Goal: Check status: Check status

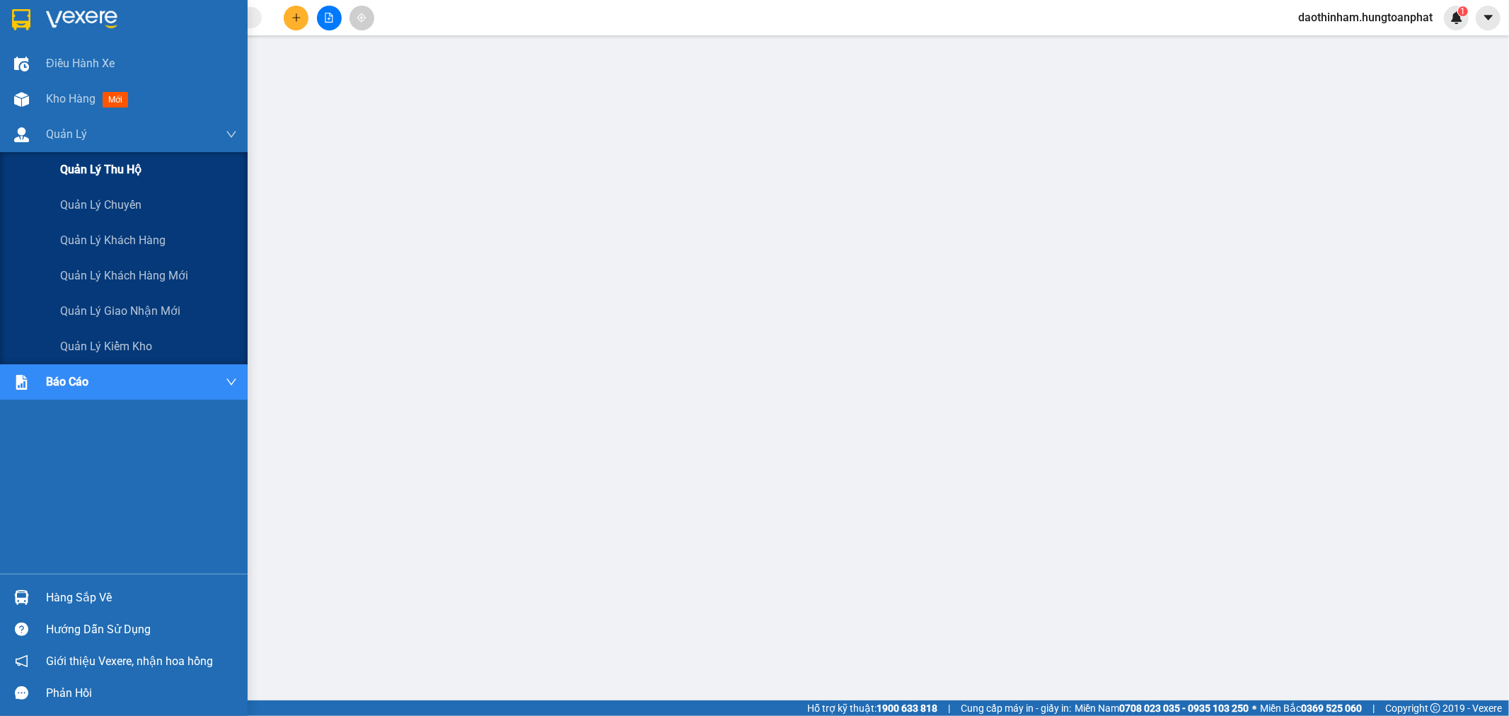
click at [157, 171] on div "Quản lý thu hộ" at bounding box center [148, 169] width 177 height 35
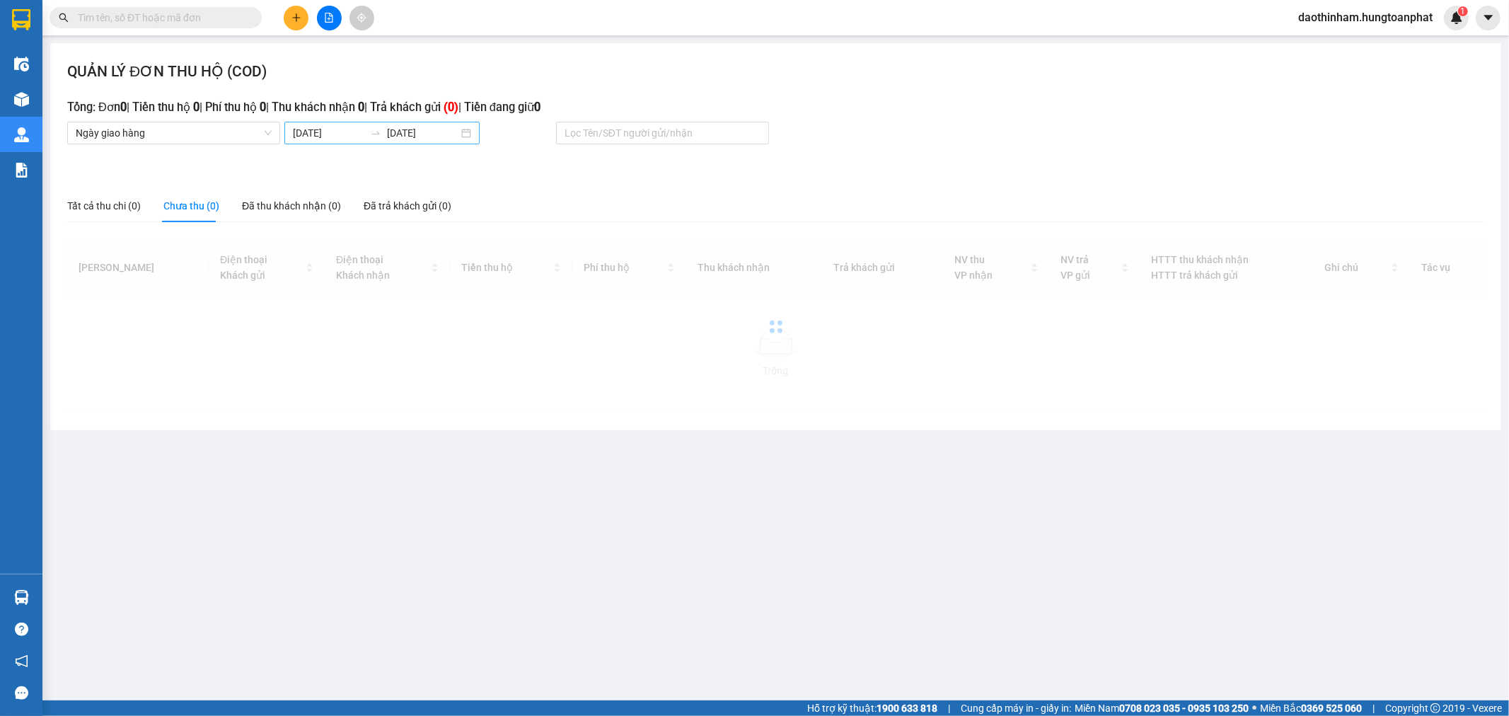
click at [356, 136] on body "Kết quả tìm kiếm ( 0 ) Bộ lọc No Data daothinham.hungtoanphat 1 Điều hành xe Kh…" at bounding box center [754, 358] width 1509 height 716
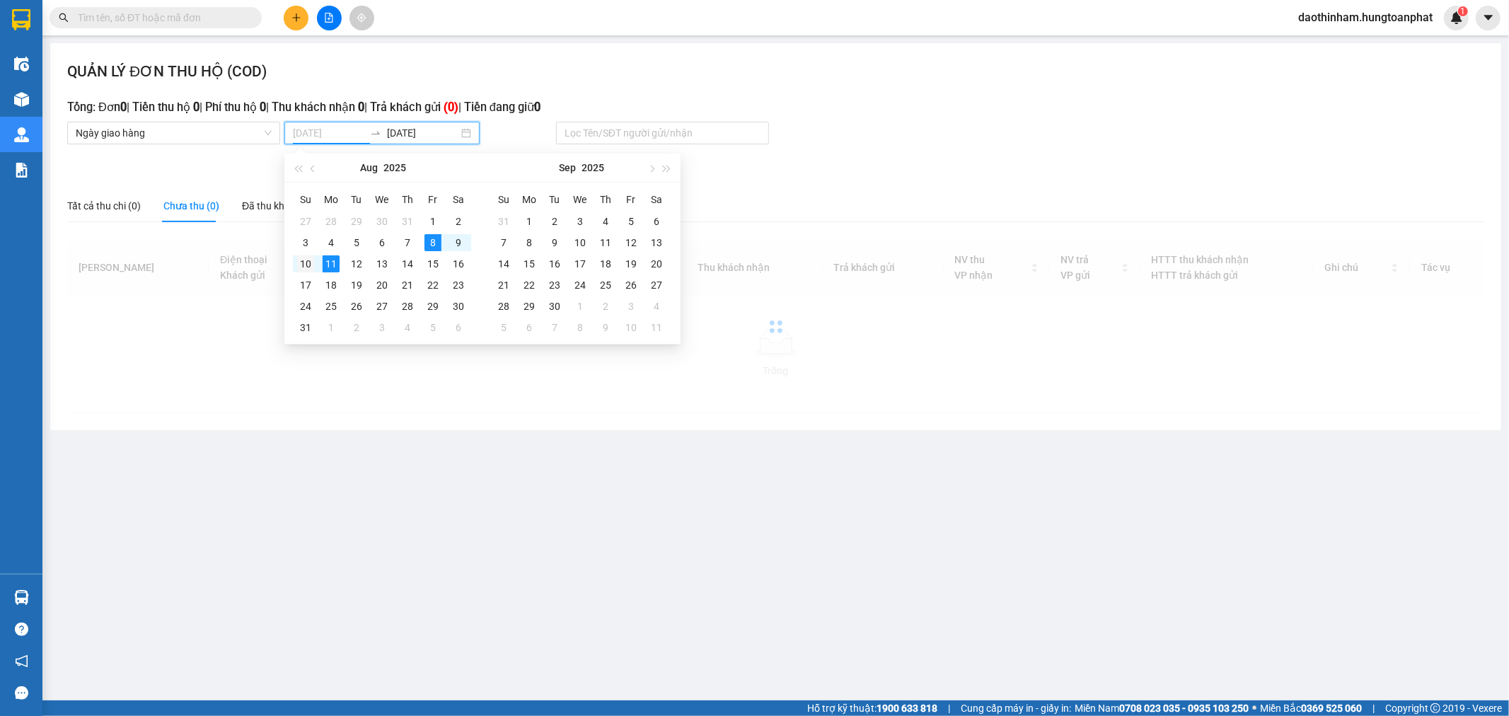
type input "[DATE]"
click at [305, 265] on div "10" at bounding box center [305, 263] width 17 height 17
type input "[DATE]"
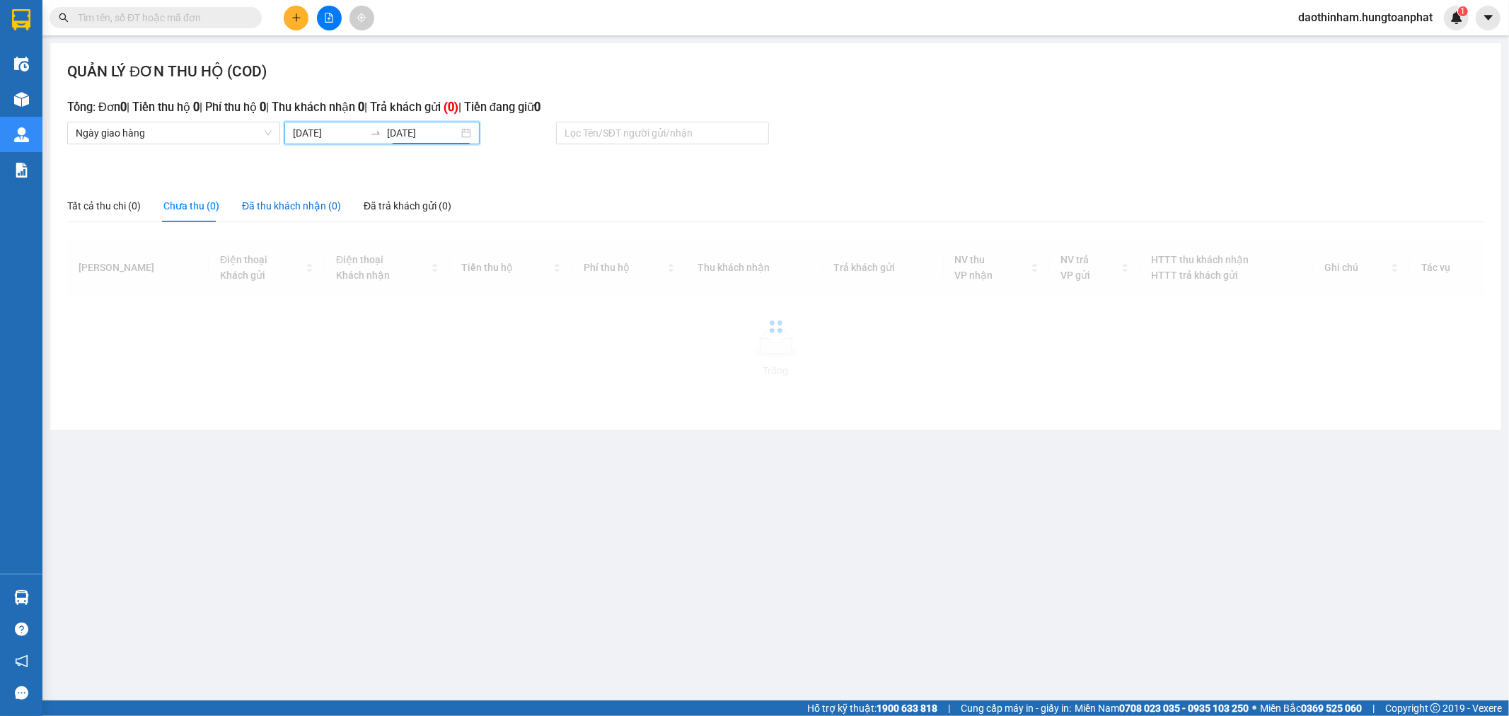
click at [297, 210] on div "Đã thu khách nhận (0)" at bounding box center [291, 206] width 99 height 16
click at [331, 135] on input "[DATE]" at bounding box center [328, 133] width 71 height 16
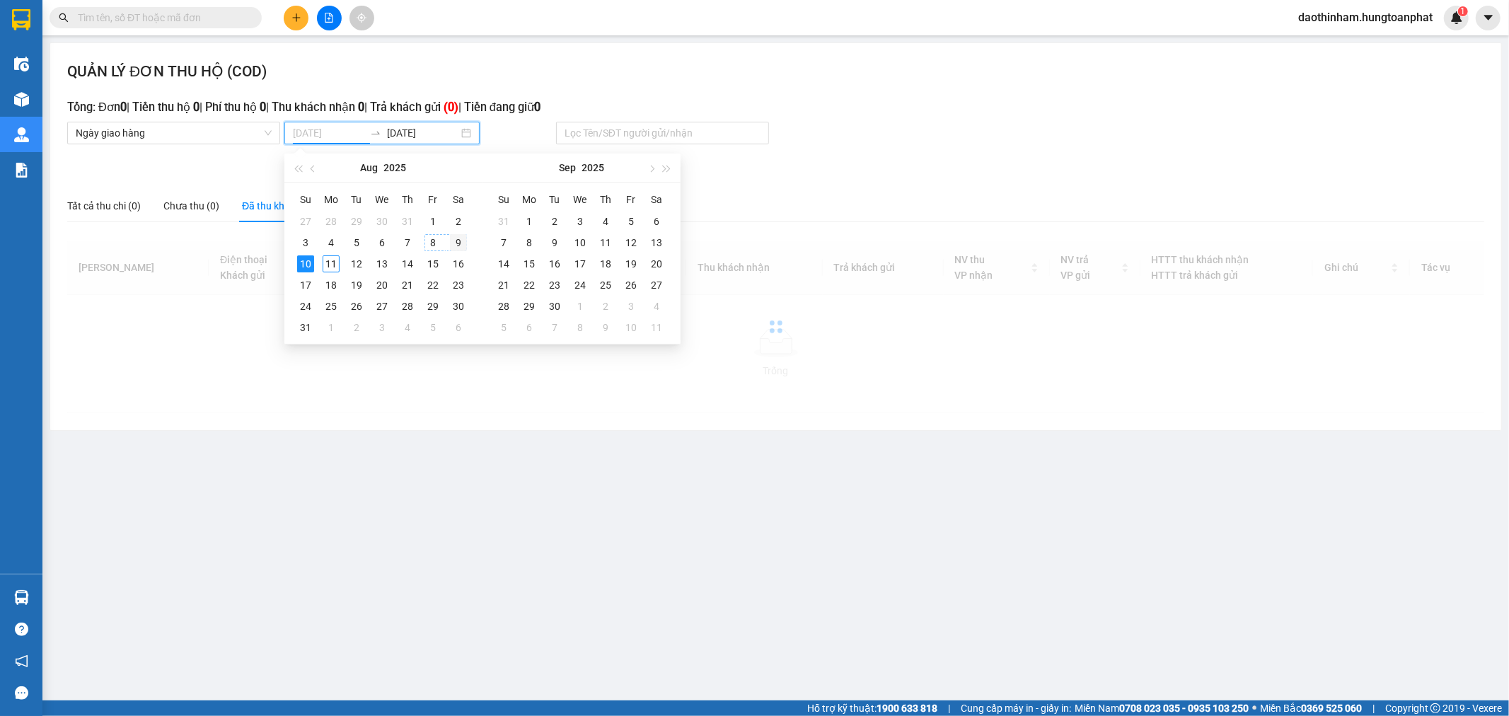
type input "[DATE]"
click at [454, 244] on div "9" at bounding box center [458, 242] width 17 height 17
type input "[DATE]"
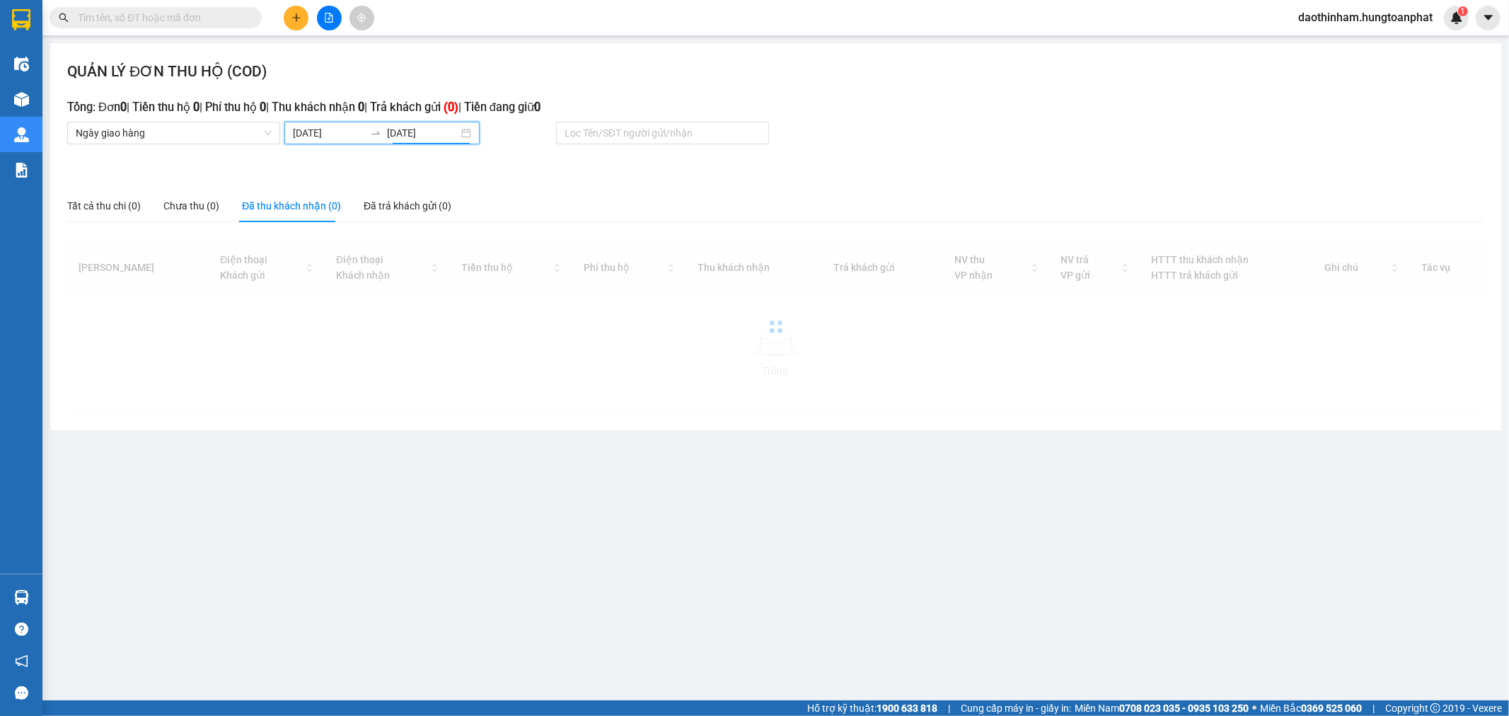
click at [294, 209] on div "Đã thu khách nhận (0)" at bounding box center [291, 206] width 99 height 16
click at [323, 133] on input "[DATE]" at bounding box center [328, 133] width 71 height 16
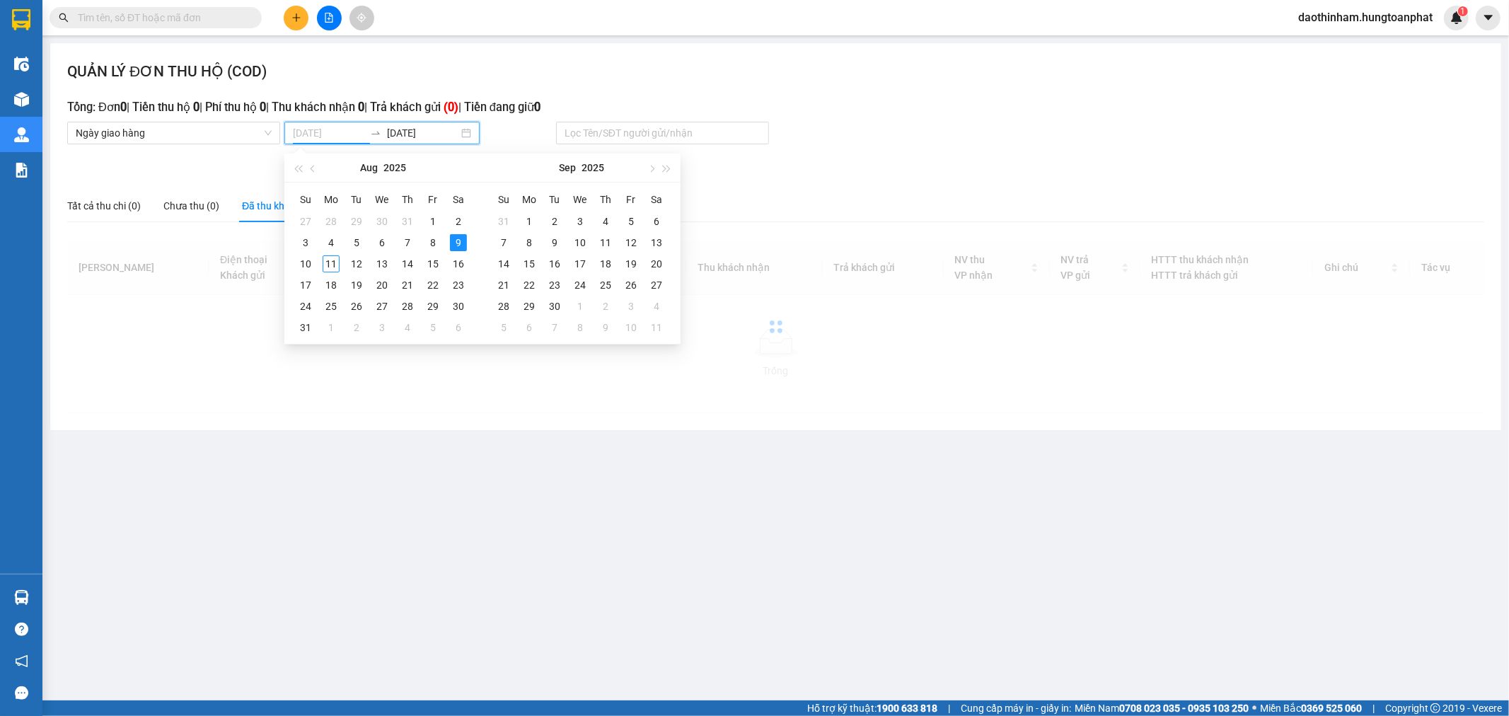
click at [451, 246] on div "9" at bounding box center [458, 242] width 17 height 17
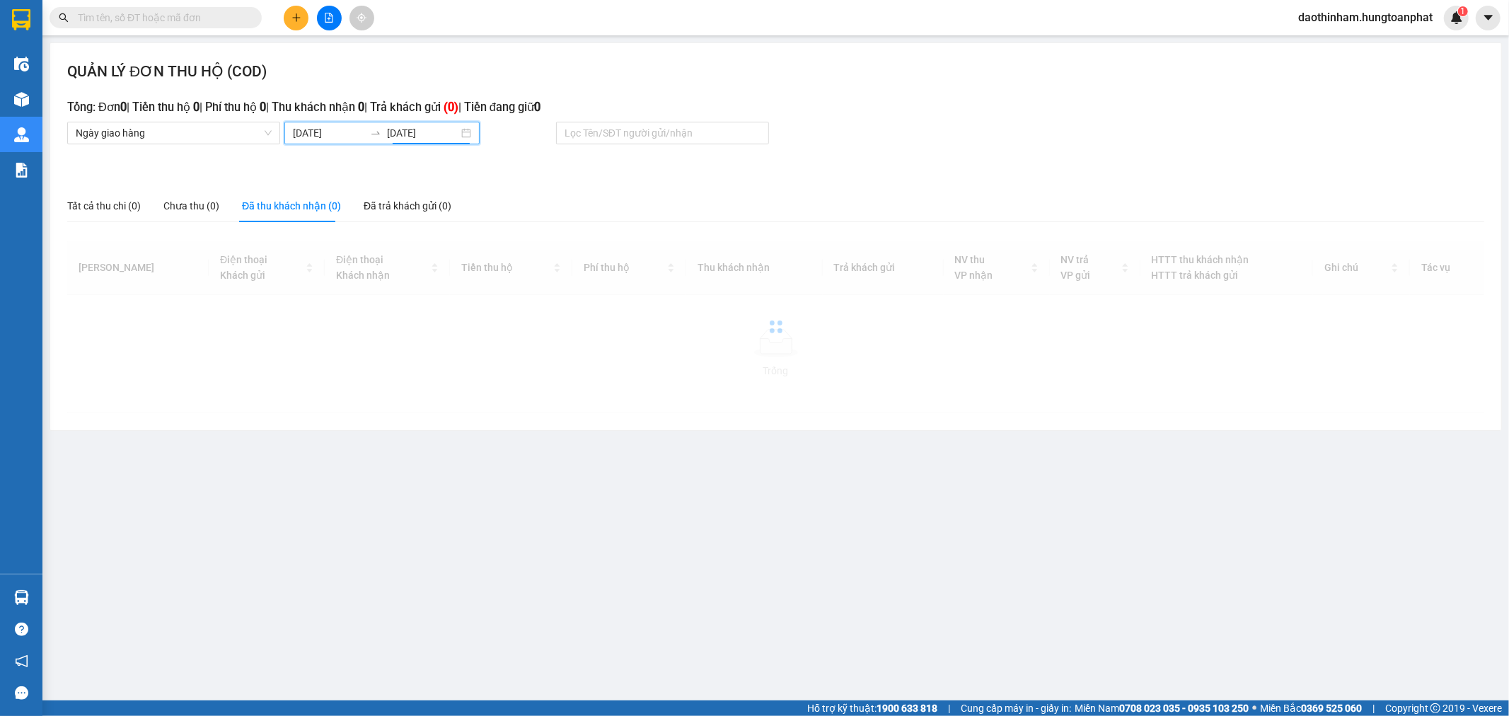
click at [309, 202] on div "Đã thu khách nhận (0)" at bounding box center [291, 206] width 99 height 16
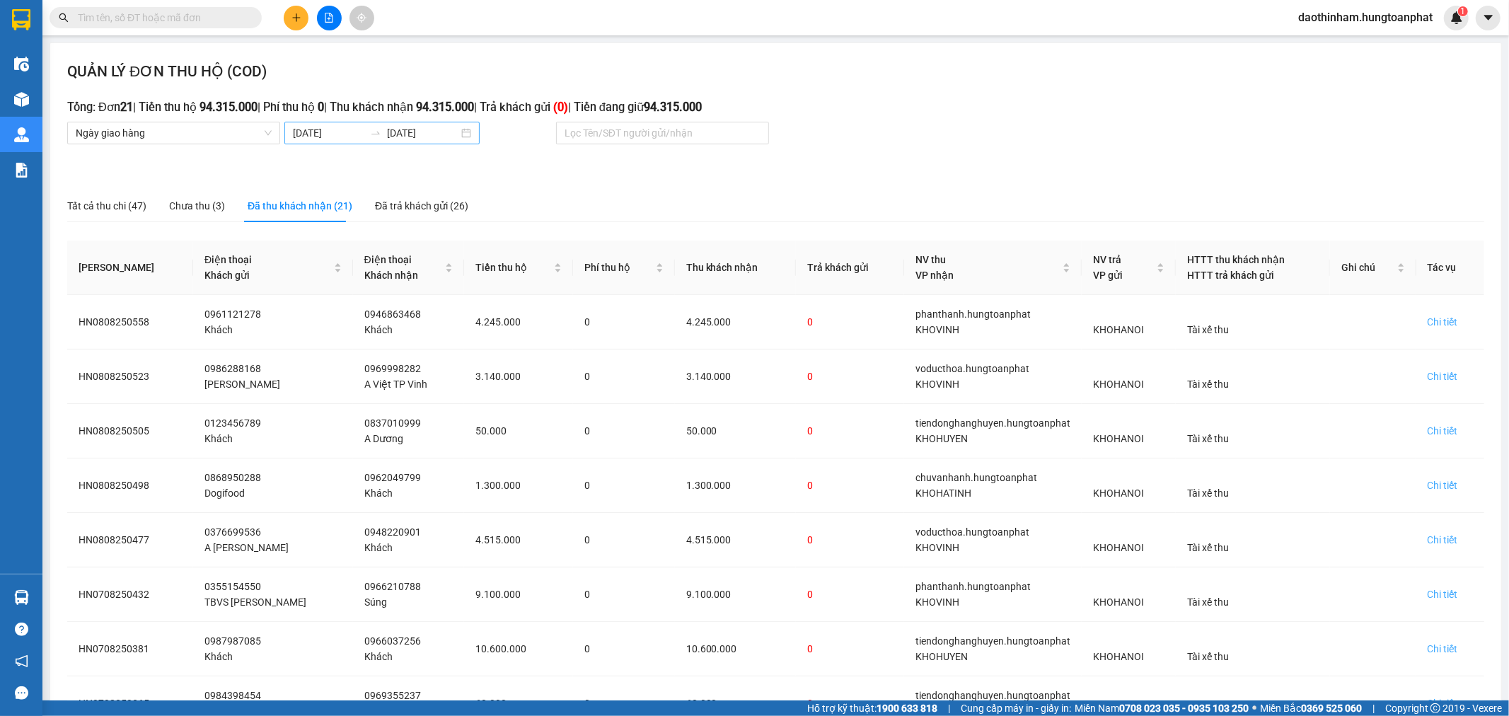
click at [297, 127] on input "[DATE]" at bounding box center [328, 133] width 71 height 16
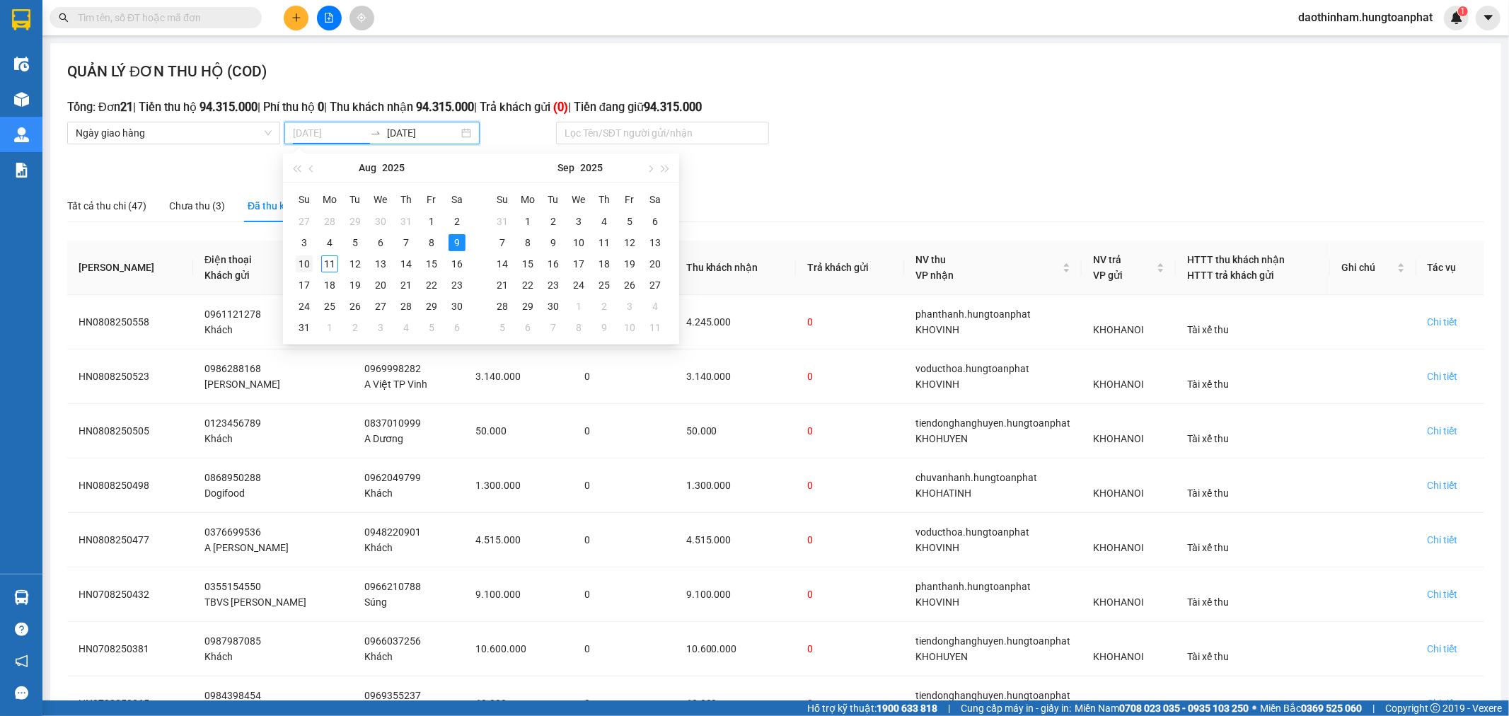
type input "[DATE]"
click at [306, 265] on div "10" at bounding box center [304, 263] width 17 height 17
type input "[DATE]"
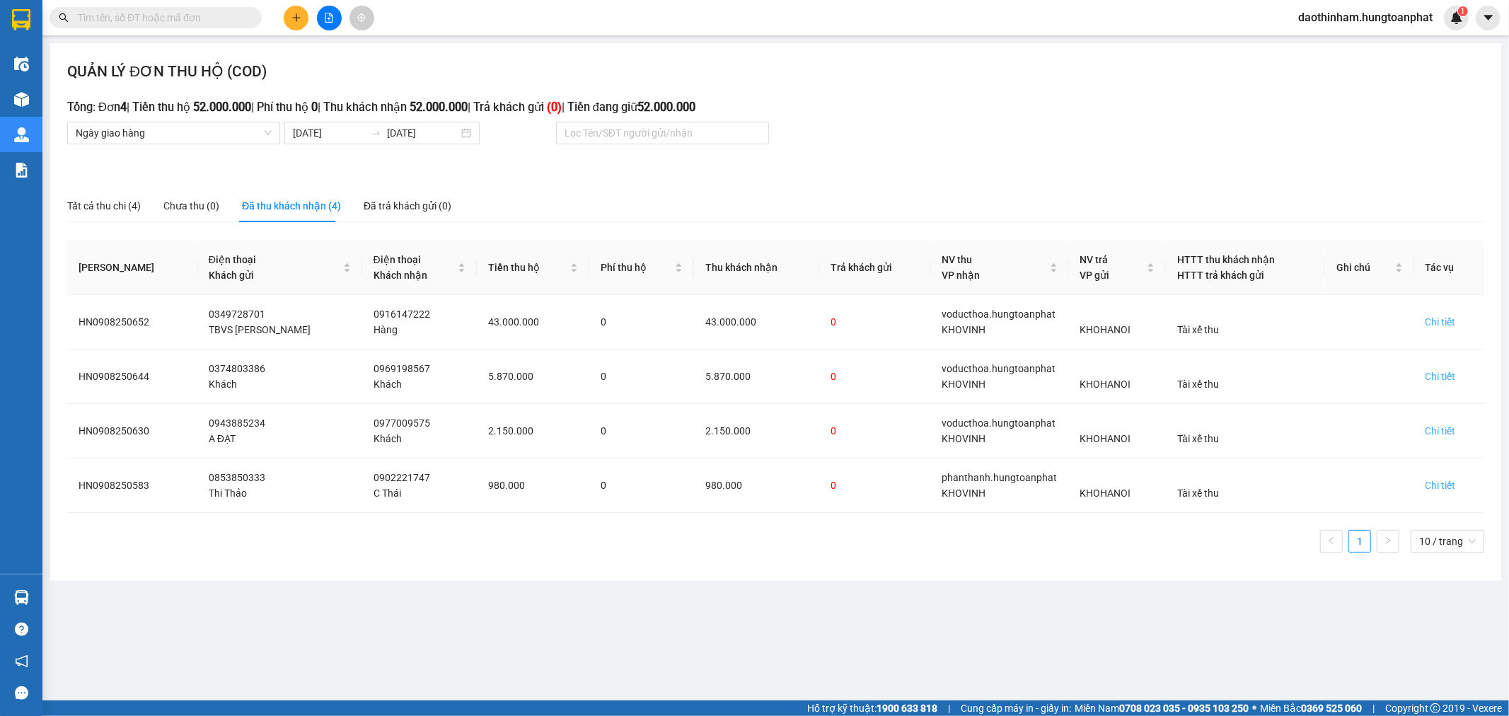
click at [641, 563] on div "Mã ĐH Điện thoại Khách gửi Điện thoại Khách nhận Tiền thu hộ Phí thu hộ Thu khá…" at bounding box center [775, 402] width 1417 height 323
